Goal: Information Seeking & Learning: Learn about a topic

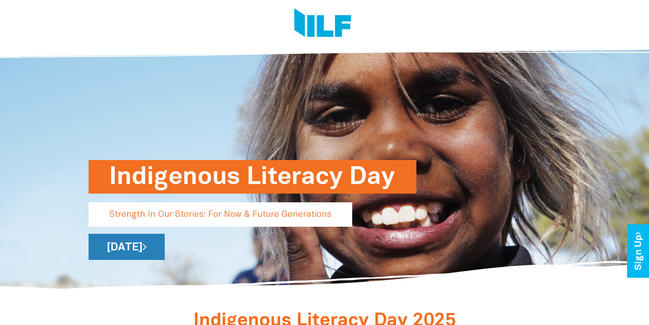
click at [165, 246] on link "[DATE]" at bounding box center [127, 247] width 76 height 26
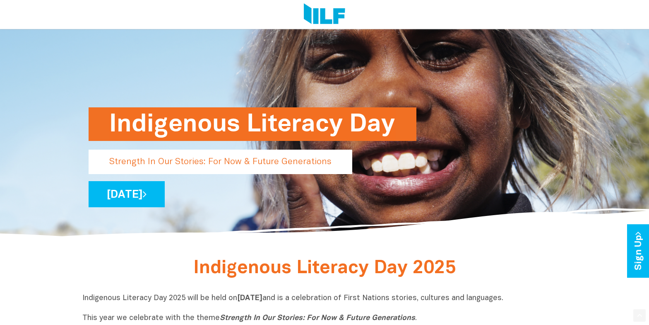
scroll to position [290, 0]
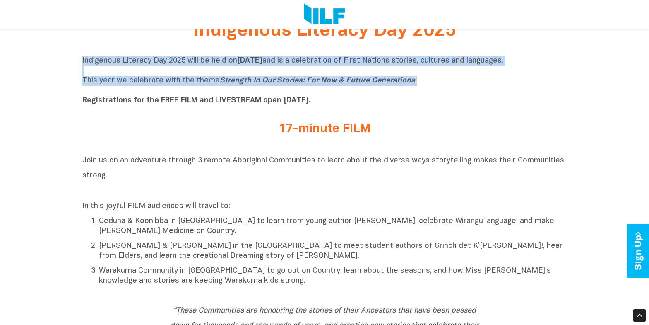
drag, startPoint x: 415, startPoint y: 81, endPoint x: 70, endPoint y: 49, distance: 347.2
drag, startPoint x: 70, startPoint y: 49, endPoint x: 140, endPoint y: 63, distance: 72.2
copy div "Indigenous Literacy Day 2025 will be held [DATE][DATE] and is a celebration of …"
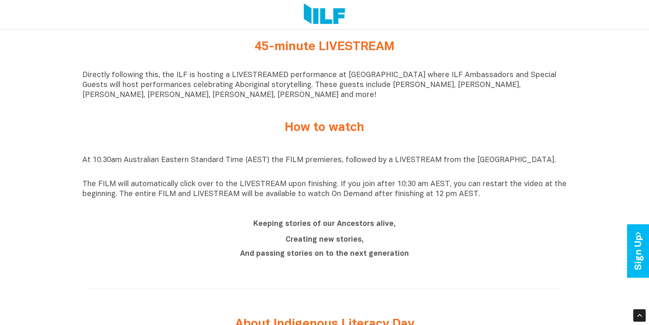
scroll to position [663, 0]
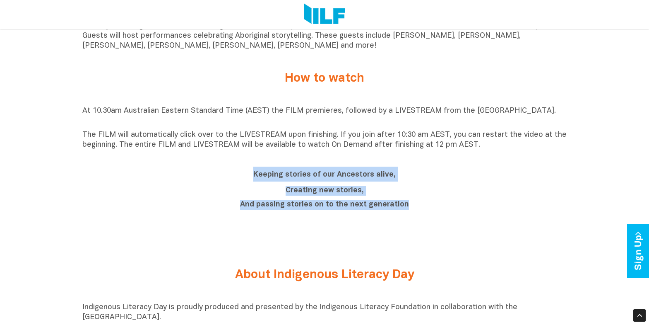
drag, startPoint x: 434, startPoint y: 213, endPoint x: 250, endPoint y: 177, distance: 187.4
click at [250, 177] on div "Keeping stories of our Ancestors alive, Creating new stories, And passing stori…" at bounding box center [324, 189] width 323 height 47
drag, startPoint x: 250, startPoint y: 177, endPoint x: 276, endPoint y: 181, distance: 26.5
copy div "Keeping stories of our Ancestors alive, Creating new stories, And passing stori…"
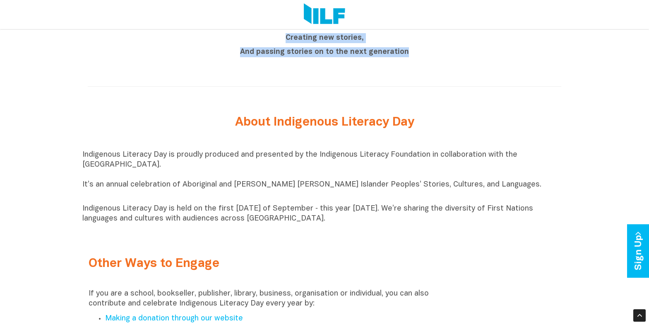
scroll to position [828, 0]
